Goal: Transaction & Acquisition: Purchase product/service

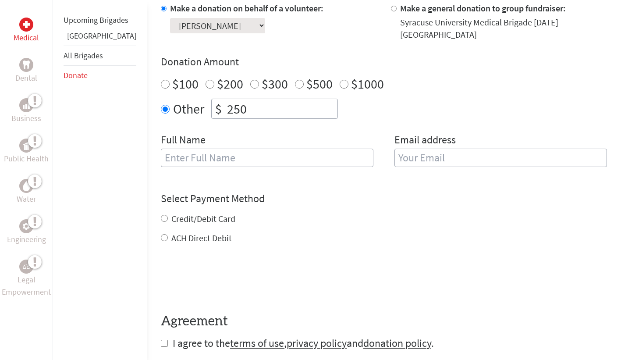
scroll to position [281, 0]
click at [301, 148] on input "text" at bounding box center [267, 157] width 213 height 18
type input "[PERSON_NAME]"
click at [401, 150] on input "email" at bounding box center [500, 157] width 213 height 18
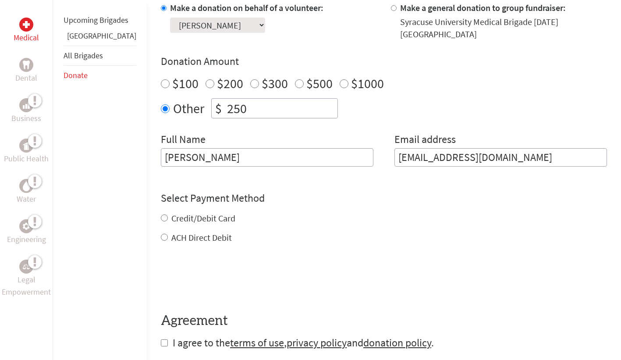
click at [379, 177] on form "Make a donation on behalf of a volunteer: Select a volunteer... [PERSON_NAME] […" at bounding box center [384, 176] width 446 height 348
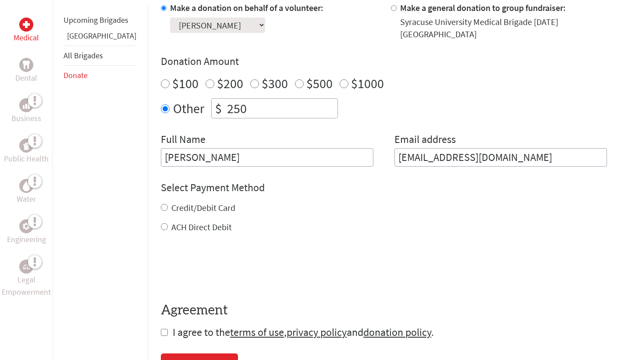
click at [441, 152] on input "[EMAIL_ADDRESS][DOMAIN_NAME]" at bounding box center [500, 157] width 213 height 18
type input "[EMAIL_ADDRESS][DOMAIN_NAME]"
click at [506, 124] on div "Make a donation on behalf of a volunteer: Select a volunteer... [PERSON_NAME] […" at bounding box center [384, 84] width 446 height 165
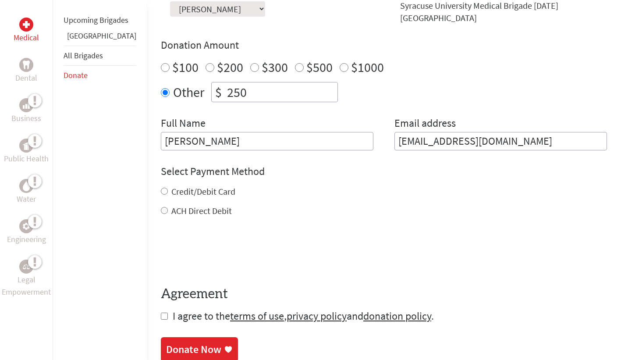
scroll to position [298, 0]
click at [194, 185] on label "Credit/Debit Card" at bounding box center [203, 190] width 64 height 11
click at [168, 187] on input "Credit/Debit Card" at bounding box center [164, 190] width 7 height 7
radio input "true"
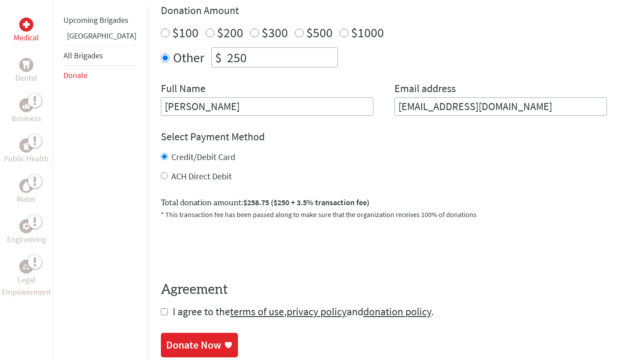
scroll to position [358, 0]
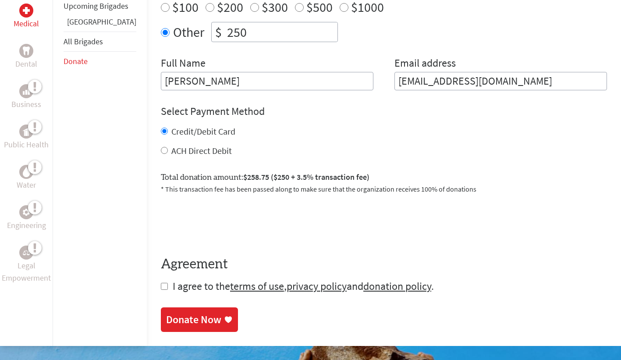
click at [161, 283] on input "checkbox" at bounding box center [164, 286] width 7 height 7
checkbox input "true"
click at [166, 313] on div "Donate Now" at bounding box center [193, 320] width 55 height 14
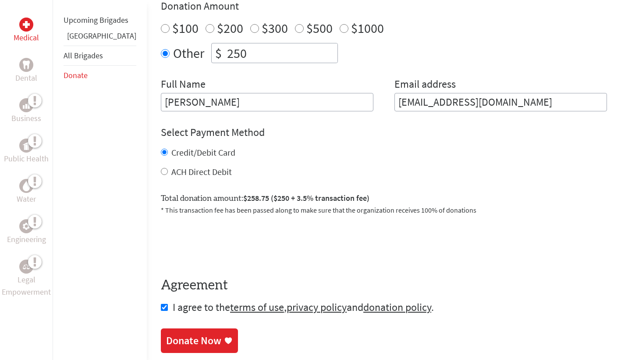
scroll to position [378, 0]
